Goal: Task Accomplishment & Management: Complete application form

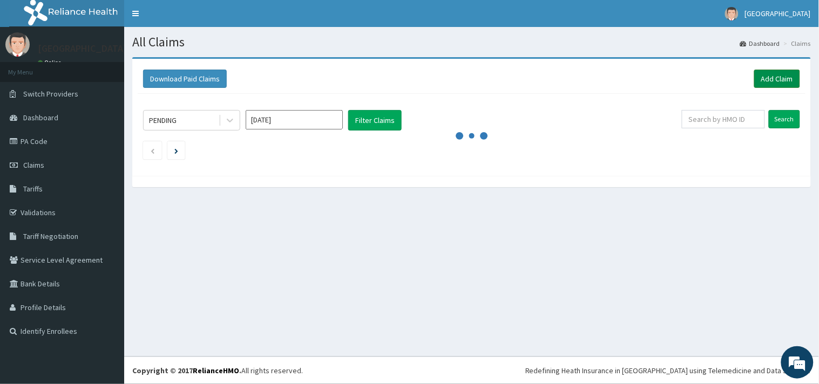
click at [759, 81] on link "Add Claim" at bounding box center [777, 79] width 46 height 18
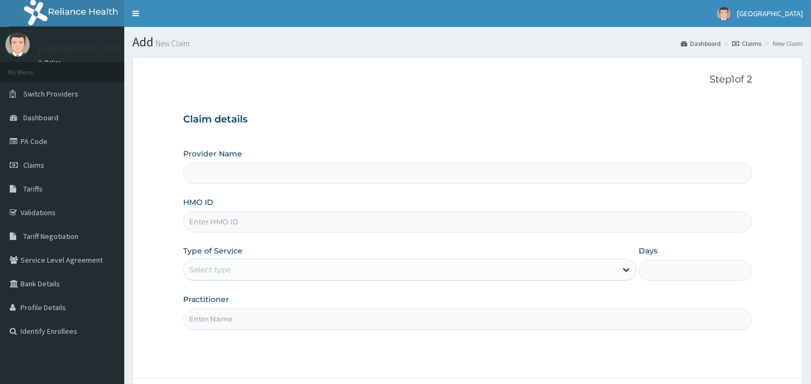
click at [250, 219] on input "HMO ID" at bounding box center [467, 222] width 569 height 21
paste input "OOZ/10002/A"
type input "OOZ/10002/A"
type input "Peaceful Health Hospital"
click at [202, 225] on input "OOZ/10002/A" at bounding box center [467, 222] width 569 height 21
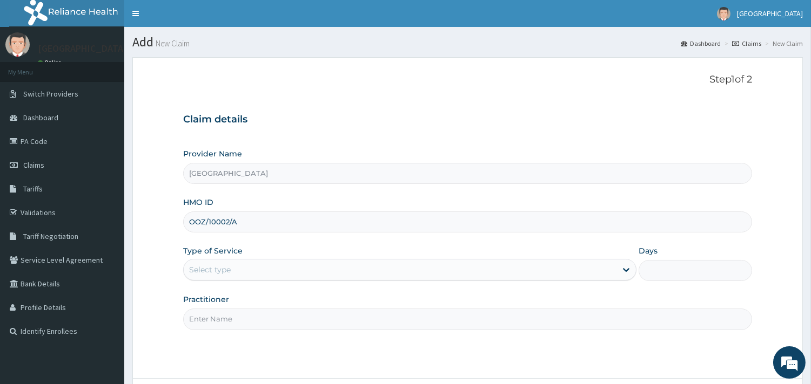
type input "OOZ/10002/A"
click at [272, 272] on div "Select type" at bounding box center [400, 269] width 433 height 17
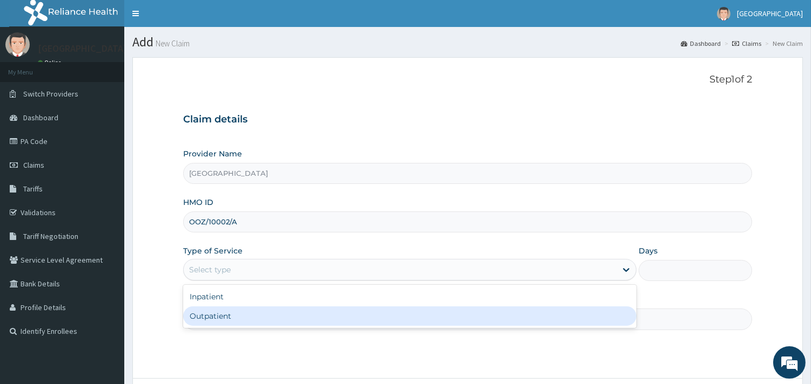
click at [193, 318] on div "Outpatient" at bounding box center [409, 316] width 453 height 19
type input "1"
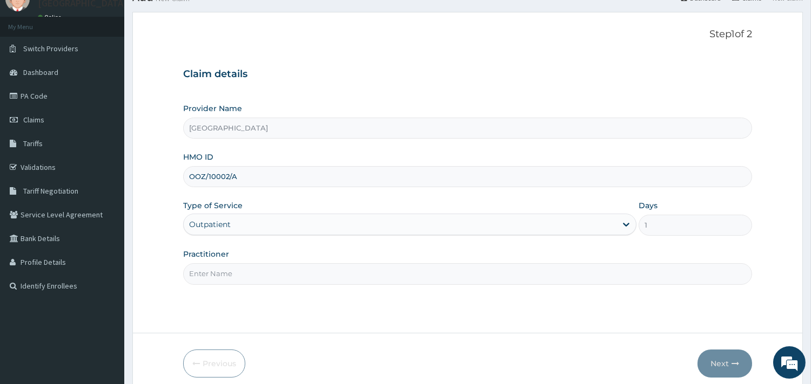
scroll to position [56, 0]
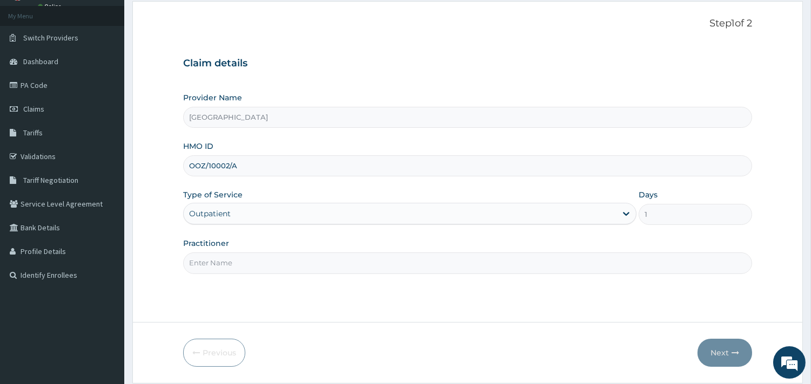
click at [256, 263] on input "Practitioner" at bounding box center [467, 263] width 569 height 21
type input "DR ADEYEMI"
click at [720, 351] on button "Next" at bounding box center [724, 353] width 55 height 28
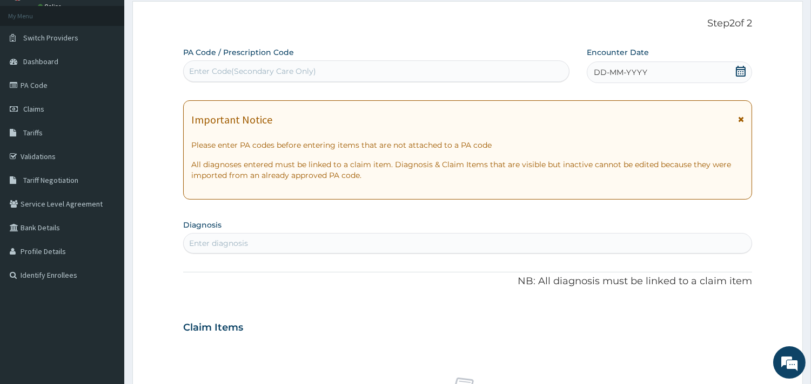
click at [283, 72] on div "Enter Code(Secondary Care Only)" at bounding box center [252, 71] width 127 height 11
paste input "PA/B9531A"
type input "PA/B9531A"
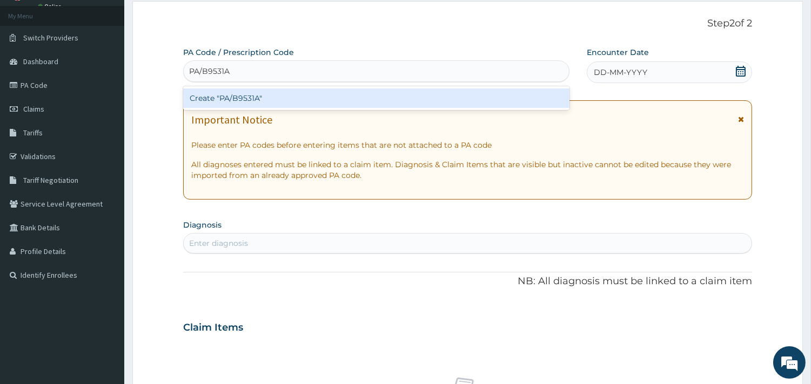
click at [294, 101] on div "Create "PA/B9531A"" at bounding box center [376, 98] width 386 height 19
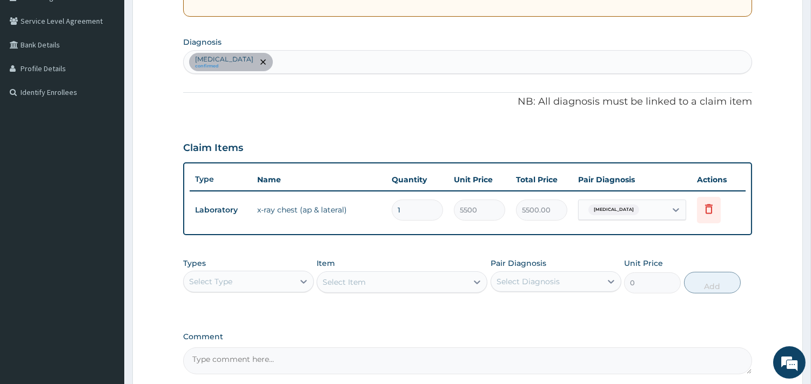
scroll to position [241, 0]
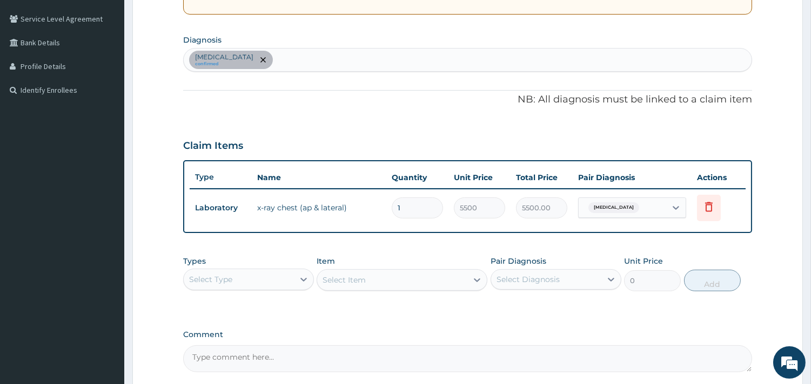
click at [290, 275] on div "Select Type" at bounding box center [239, 279] width 110 height 17
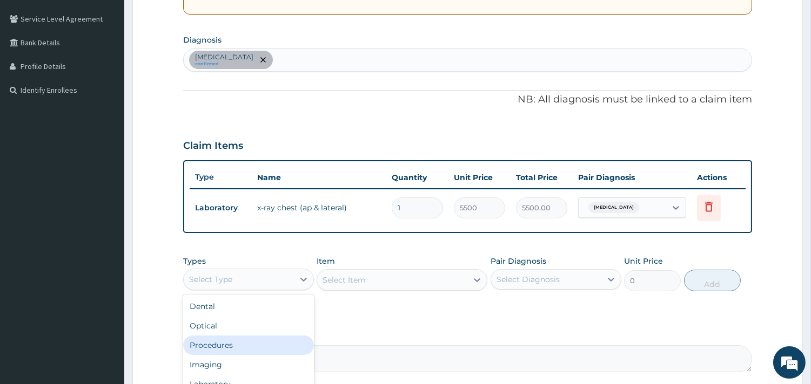
click at [245, 345] on div "Procedures" at bounding box center [248, 345] width 131 height 19
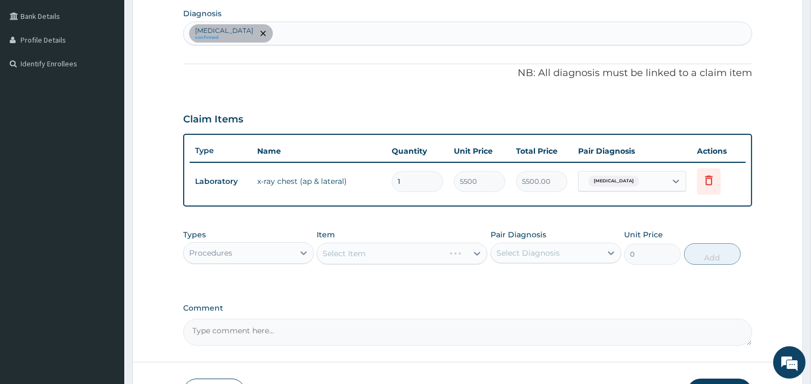
scroll to position [280, 0]
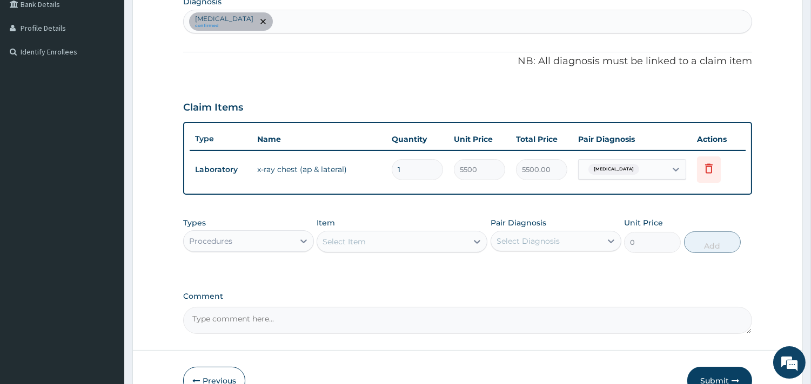
click at [402, 238] on div "Select Item" at bounding box center [392, 241] width 150 height 17
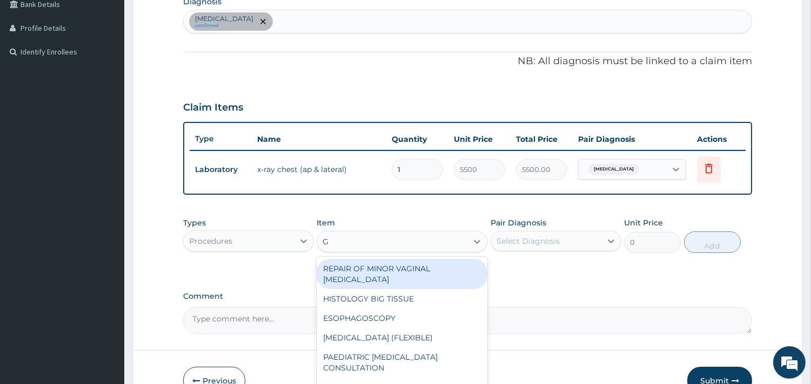
type input "GP"
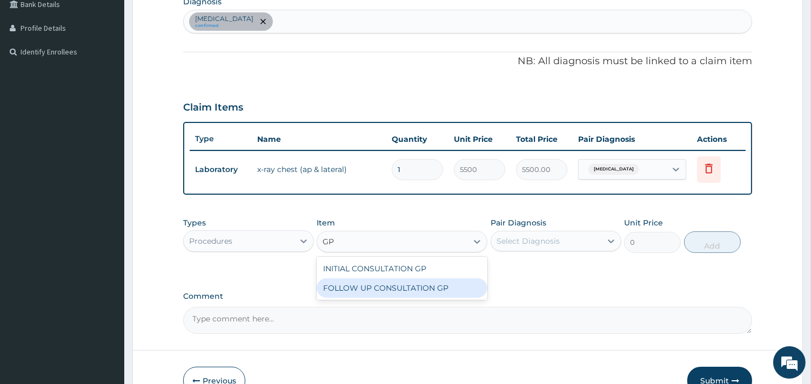
click at [387, 283] on div "FOLLOW UP CONSULTATION GP" at bounding box center [401, 288] width 171 height 19
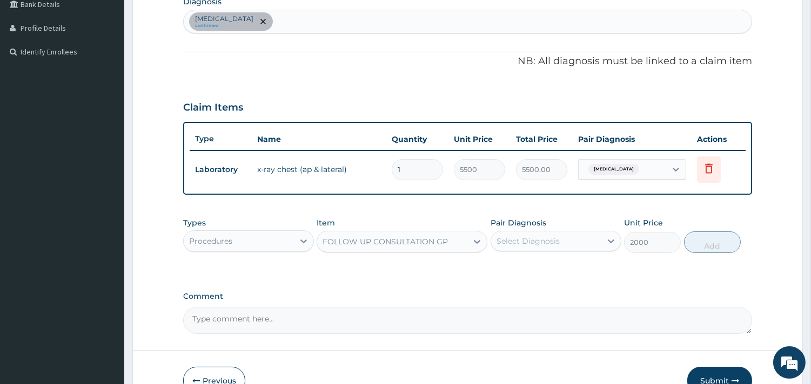
type input "2000"
click at [559, 238] on div "Select Diagnosis" at bounding box center [546, 241] width 110 height 17
click at [530, 266] on label "Other chest pain" at bounding box center [541, 267] width 67 height 11
checkbox input "true"
click at [709, 244] on button "Add" at bounding box center [712, 243] width 57 height 22
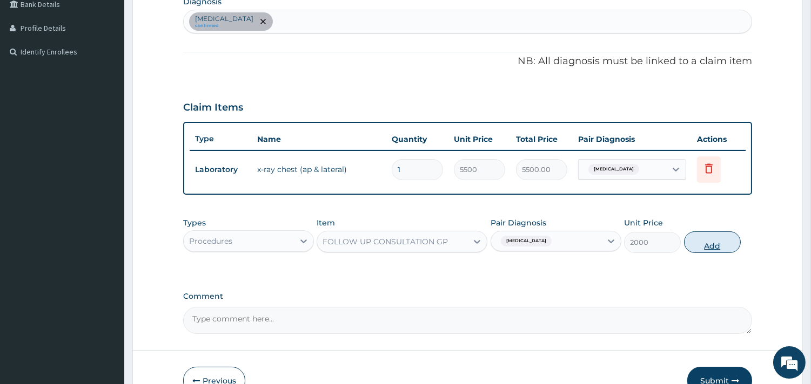
type input "0"
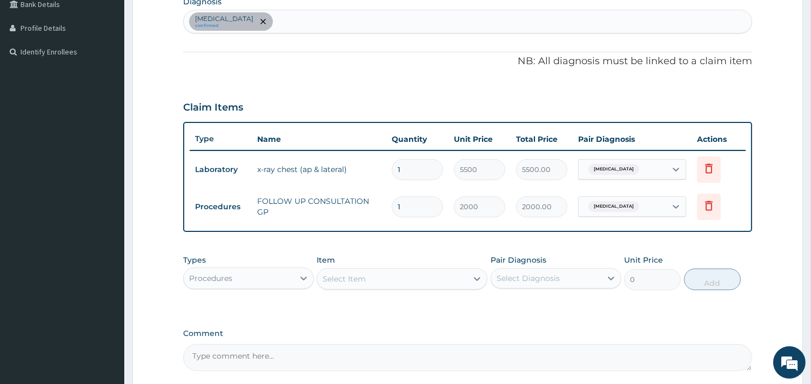
scroll to position [379, 0]
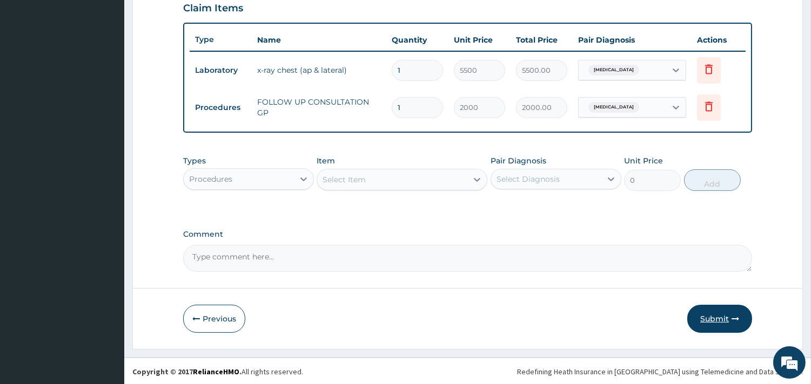
click at [716, 314] on button "Submit" at bounding box center [719, 319] width 65 height 28
